Goal: Information Seeking & Learning: Learn about a topic

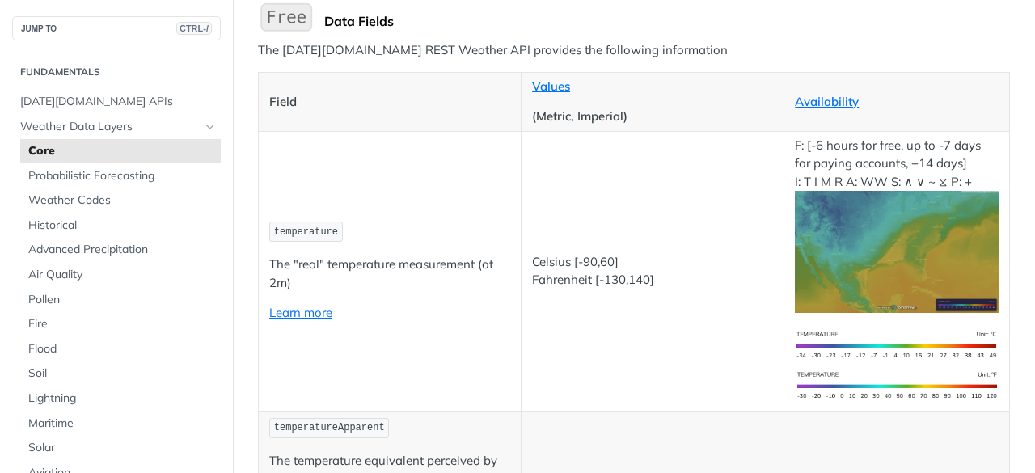
scroll to position [190, 0]
click at [94, 98] on span "[DATE][DOMAIN_NAME] APIs" at bounding box center [118, 102] width 196 height 16
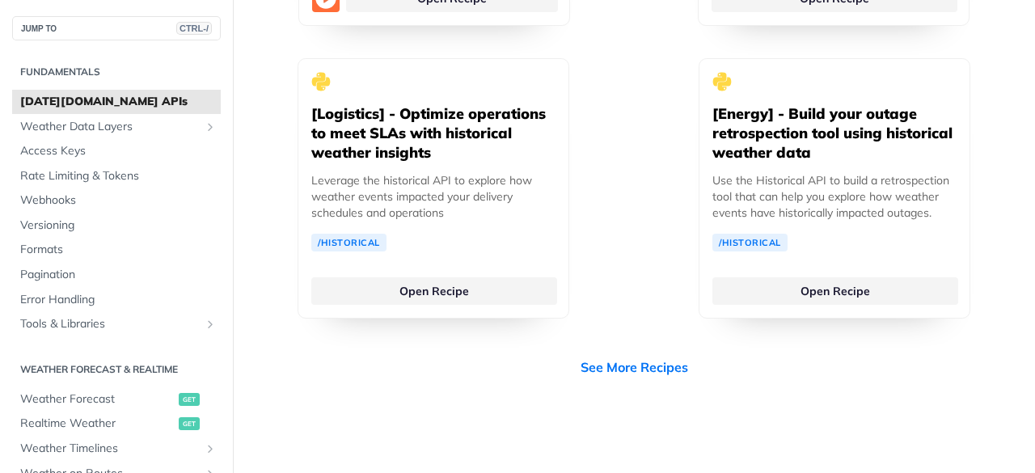
scroll to position [4605, 0]
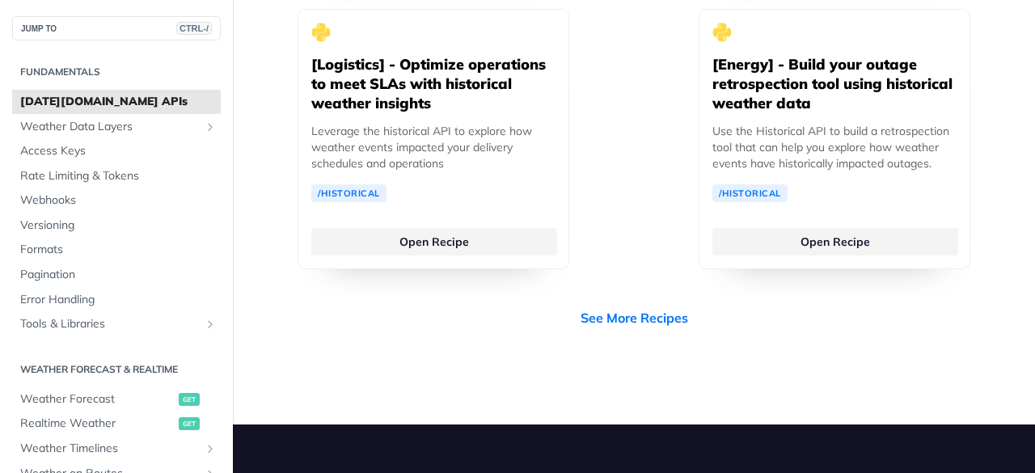
click at [78, 148] on span "Access Keys" at bounding box center [118, 151] width 196 height 16
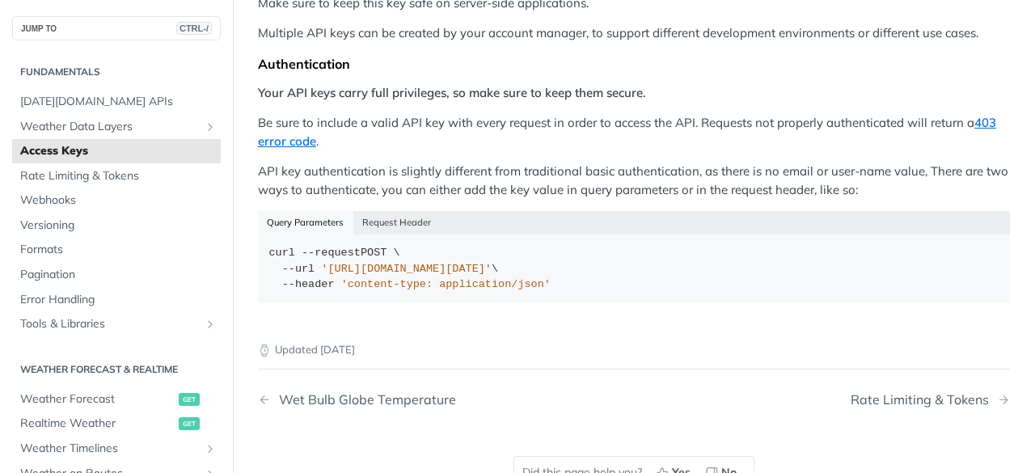
scroll to position [254, 0]
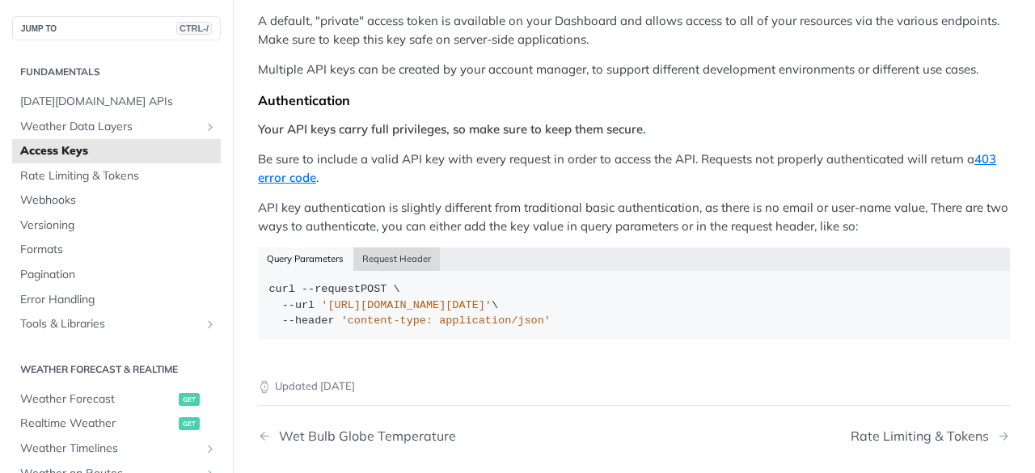
click at [391, 253] on button "Request Header" at bounding box center [396, 258] width 87 height 23
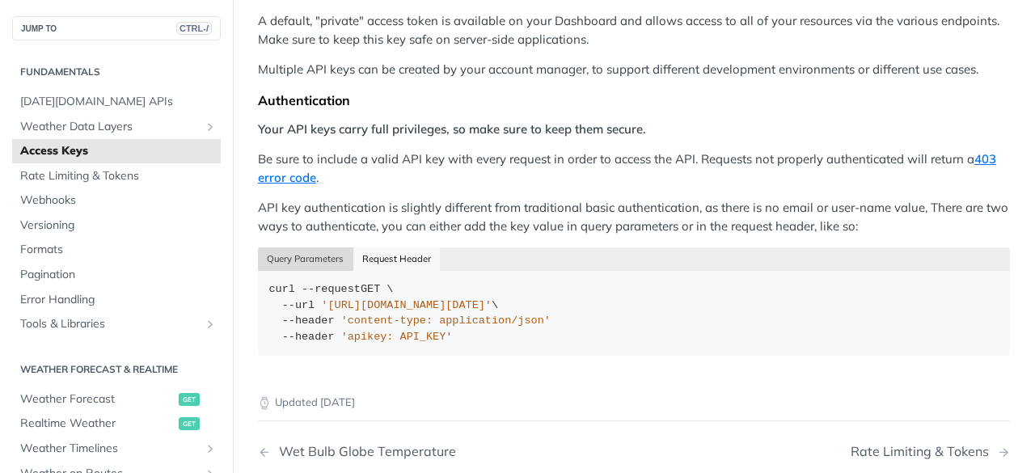
click at [314, 251] on button "Query Parameters" at bounding box center [305, 258] width 95 height 23
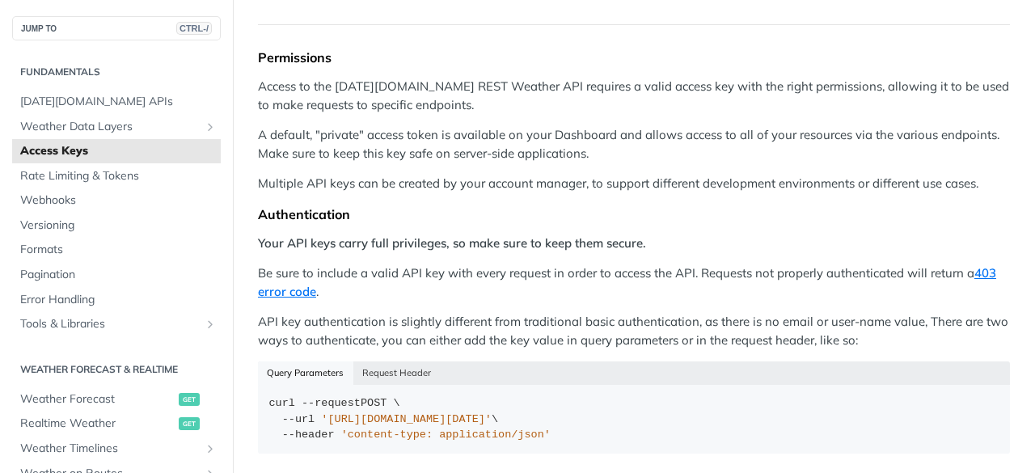
scroll to position [0, 0]
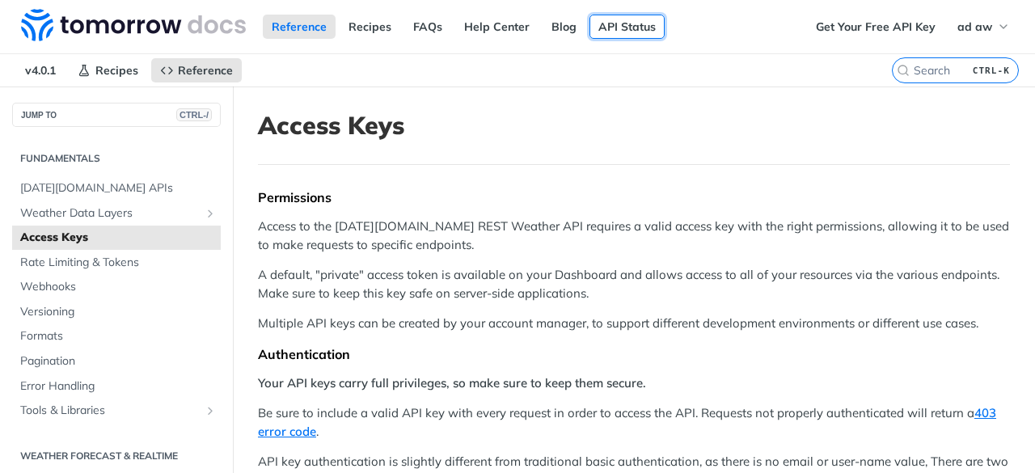
click at [614, 18] on link "API Status" at bounding box center [626, 27] width 75 height 24
